Goal: Task Accomplishment & Management: Use online tool/utility

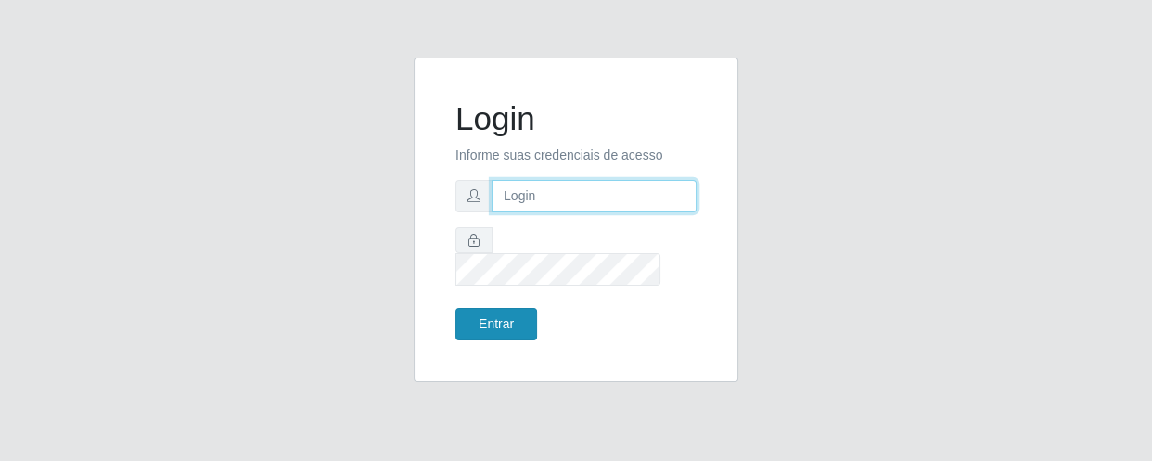
type input "[EMAIL_ADDRESS][DOMAIN_NAME]"
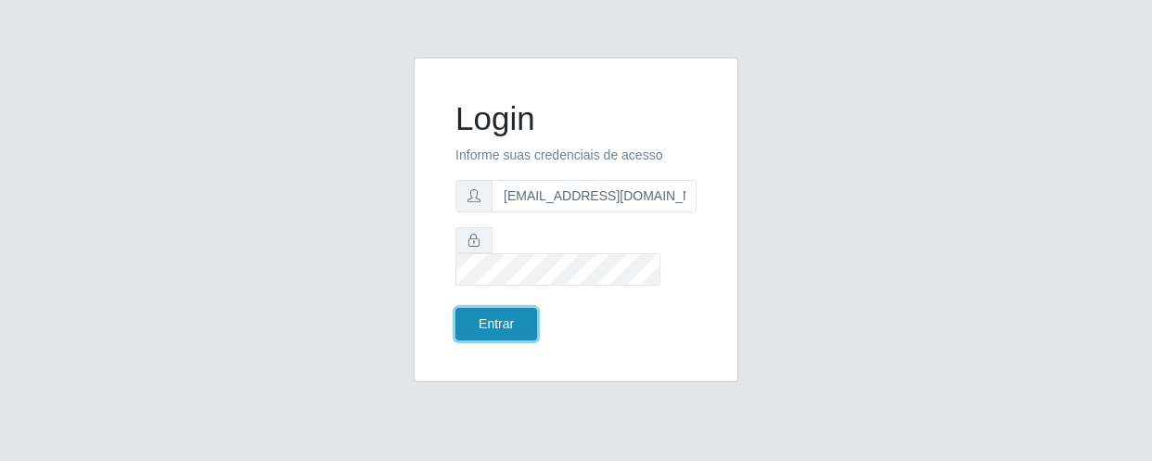
click at [481, 320] on button "Entrar" at bounding box center [497, 324] width 82 height 32
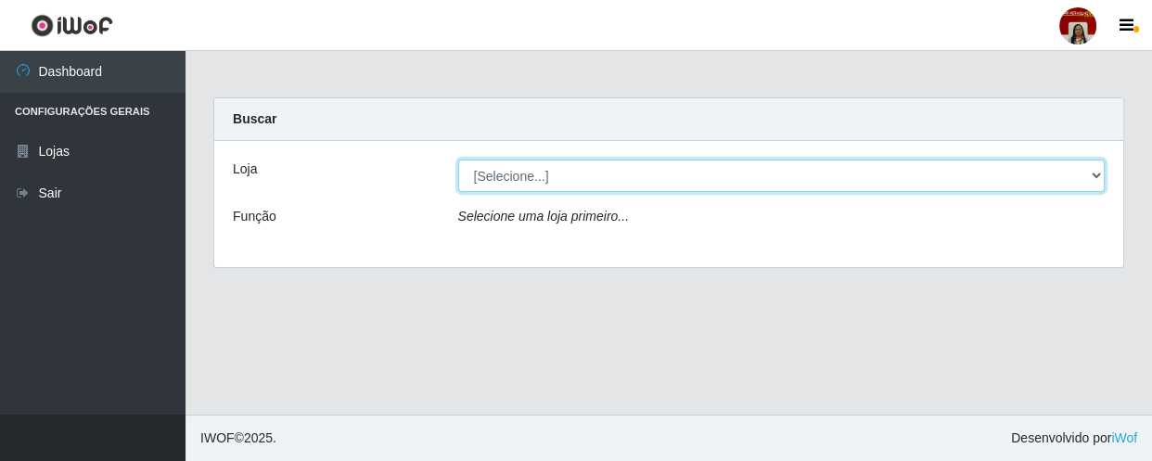
click at [1101, 173] on select "[Selecione...] Mar Vermelho - Loja 04" at bounding box center [782, 176] width 648 height 32
select select "251"
click at [458, 160] on select "[Selecione...] Mar Vermelho - Loja 04" at bounding box center [782, 176] width 648 height 32
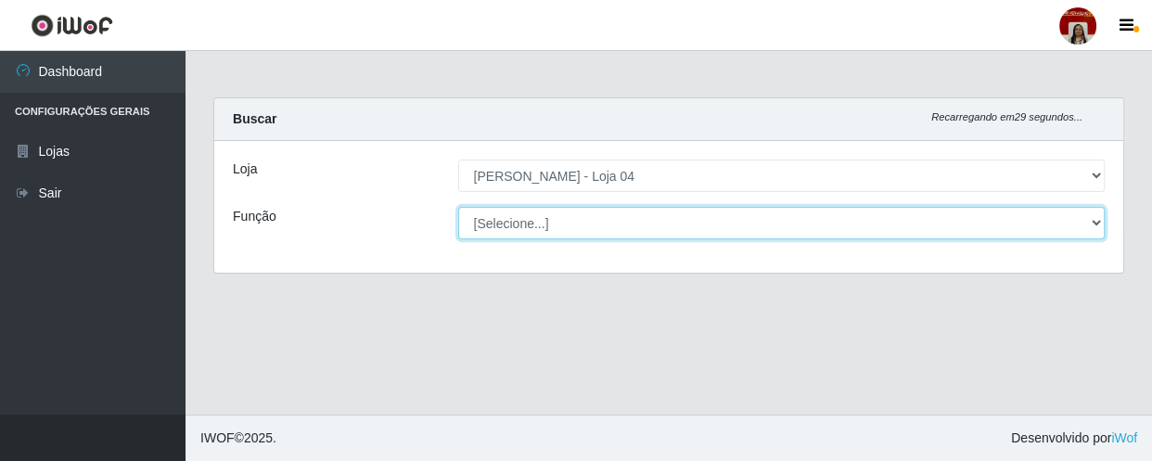
click at [1095, 220] on select "[Selecione...] ASG ASG + ASG ++ Auxiliar de Depósito Auxiliar de Depósito + Aux…" at bounding box center [782, 223] width 648 height 32
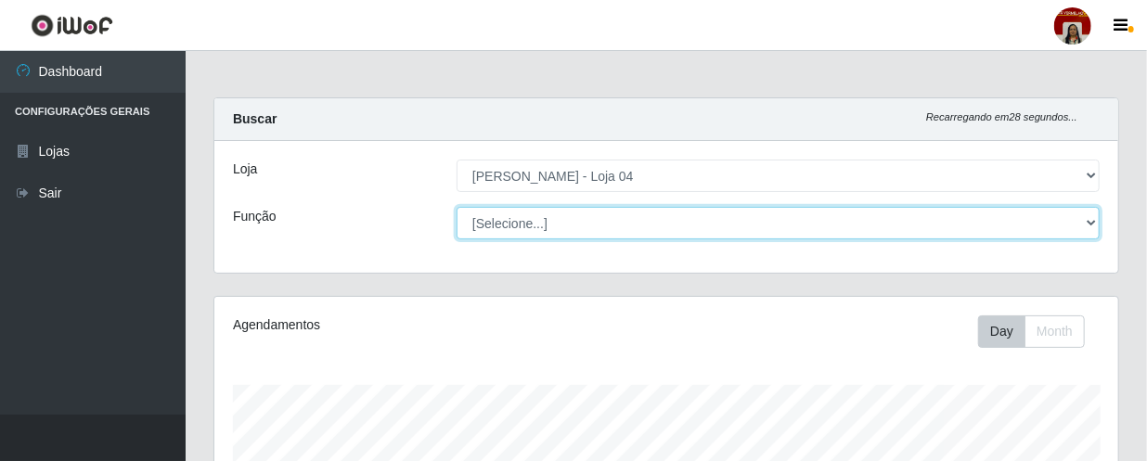
scroll to position [385, 904]
select select "22"
click at [456, 207] on select "[Selecione...] ASG ASG + ASG ++ Auxiliar de Depósito Auxiliar de Depósito + Aux…" at bounding box center [777, 223] width 643 height 32
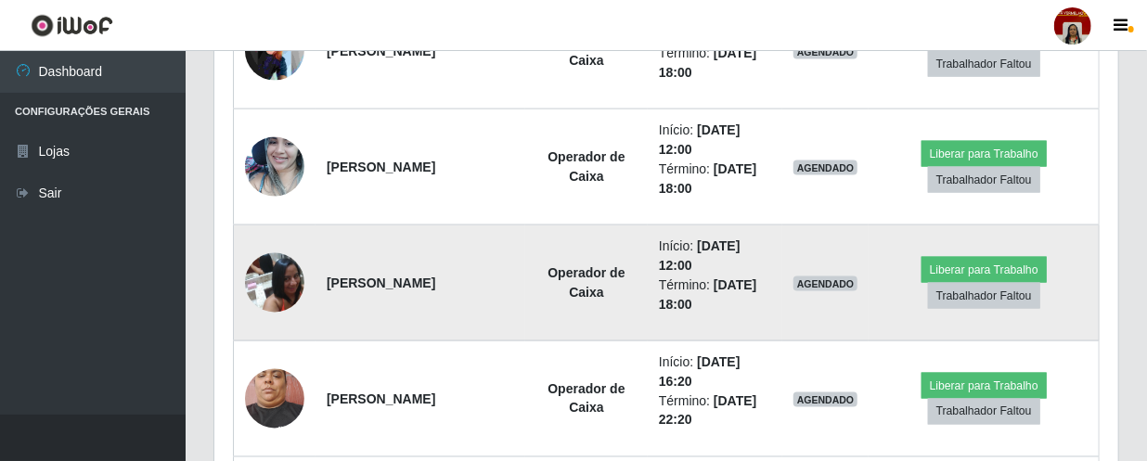
scroll to position [1197, 0]
